Goal: Check status: Check status

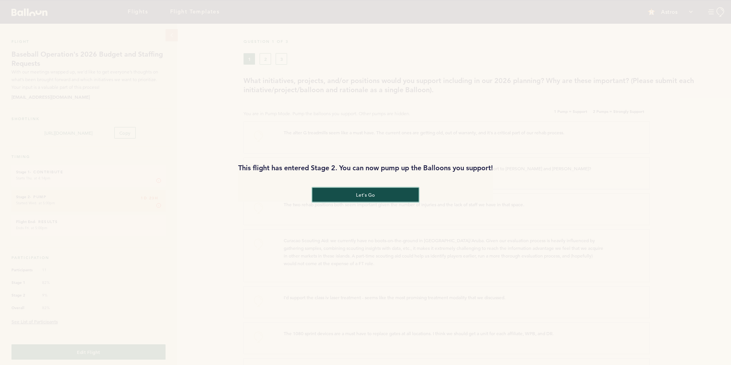
click at [375, 197] on button "let's go" at bounding box center [365, 194] width 106 height 14
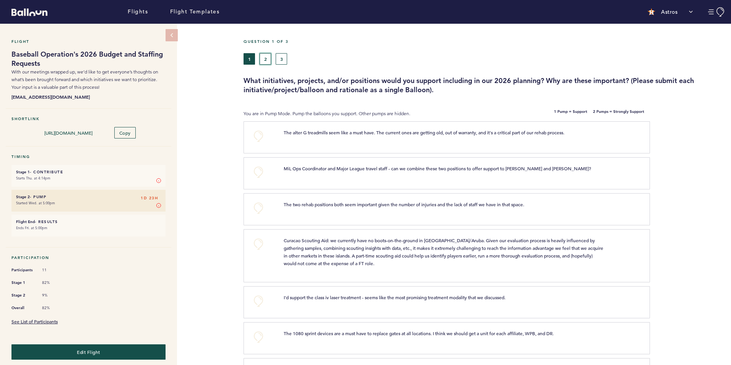
click at [266, 62] on button "2" at bounding box center [265, 58] width 11 height 11
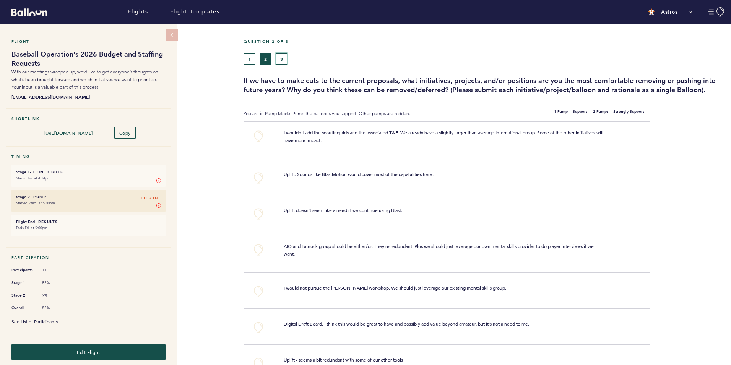
click at [280, 58] on button "3" at bounding box center [281, 58] width 11 height 11
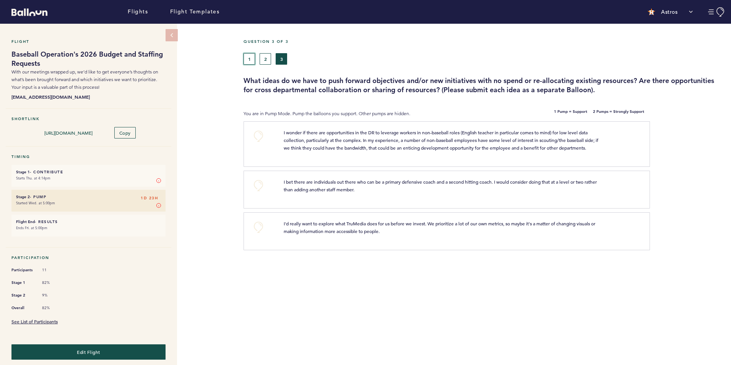
click at [250, 60] on button "1" at bounding box center [249, 58] width 11 height 11
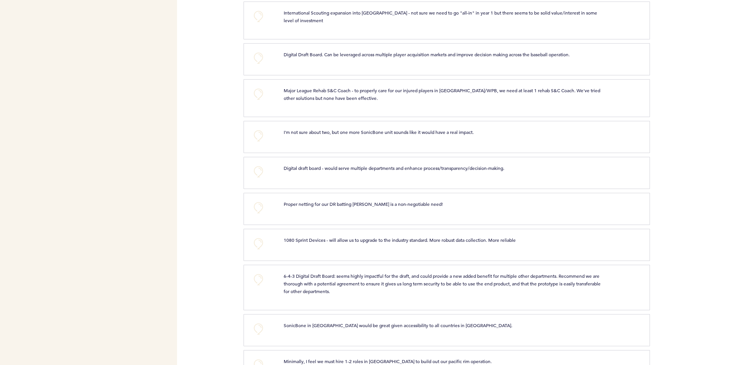
scroll to position [905, 0]
